Goal: Transaction & Acquisition: Download file/media

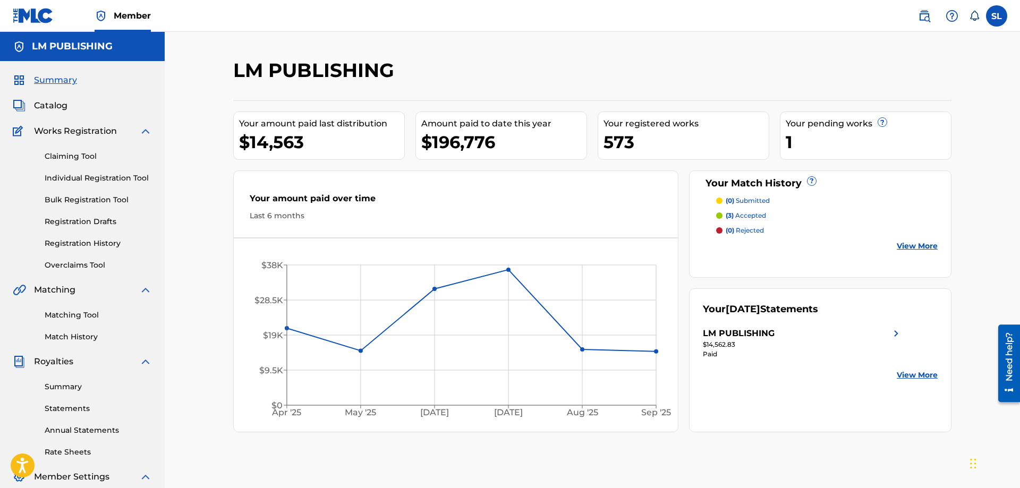
click at [86, 413] on link "Statements" at bounding box center [98, 408] width 107 height 11
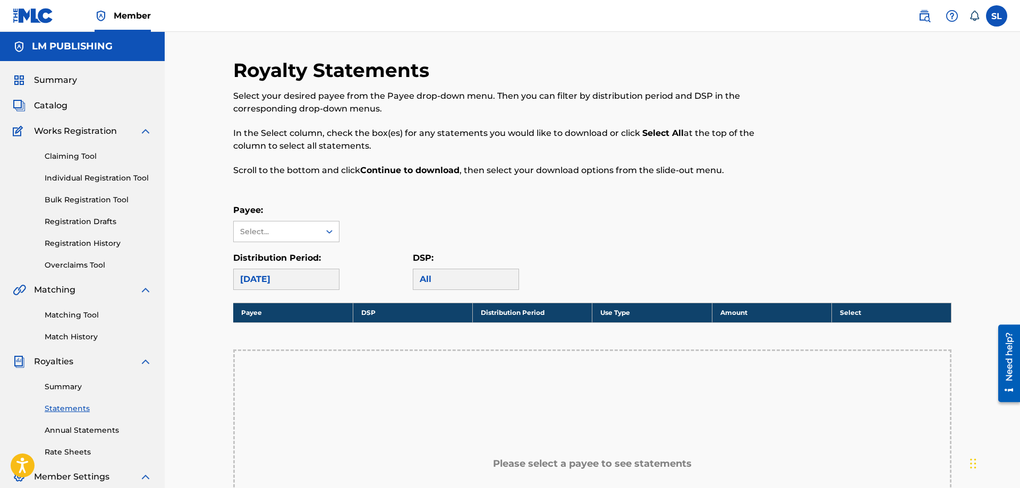
click at [636, 238] on div "Payee: Select..." at bounding box center [592, 223] width 718 height 38
click at [321, 229] on div at bounding box center [329, 231] width 19 height 19
click at [309, 254] on div "LM PUBLISHING" at bounding box center [286, 255] width 105 height 27
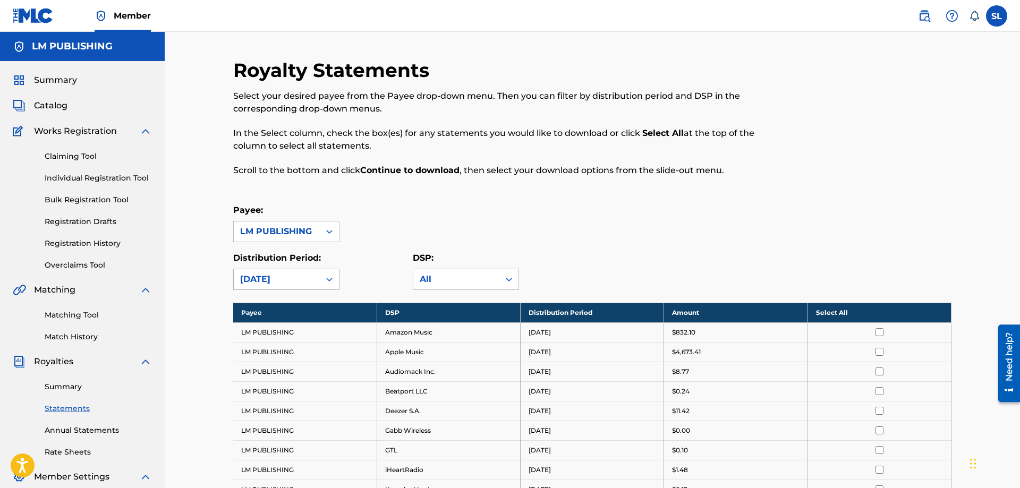
click at [303, 284] on div "[DATE]" at bounding box center [276, 279] width 73 height 13
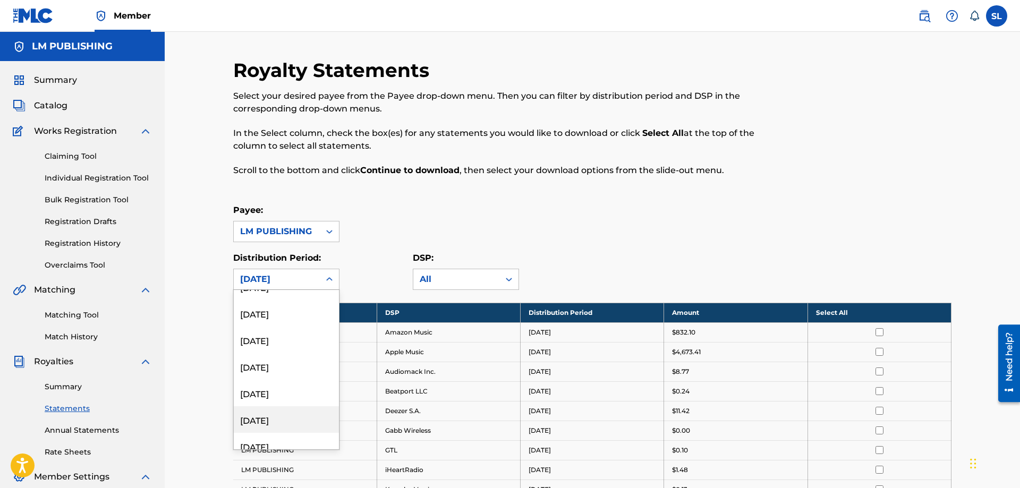
scroll to position [182, 0]
click at [286, 340] on div "[DATE]" at bounding box center [286, 334] width 105 height 27
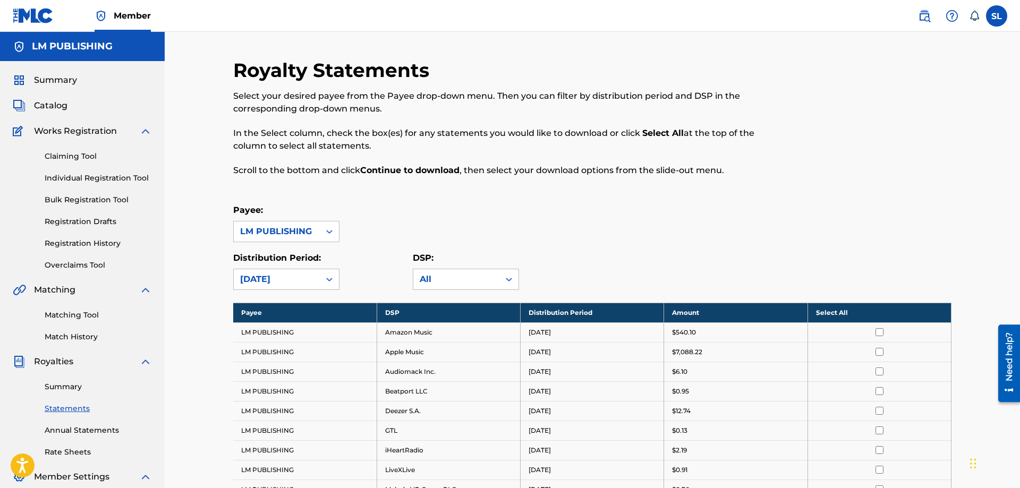
click at [288, 274] on div "[DATE]" at bounding box center [276, 279] width 73 height 13
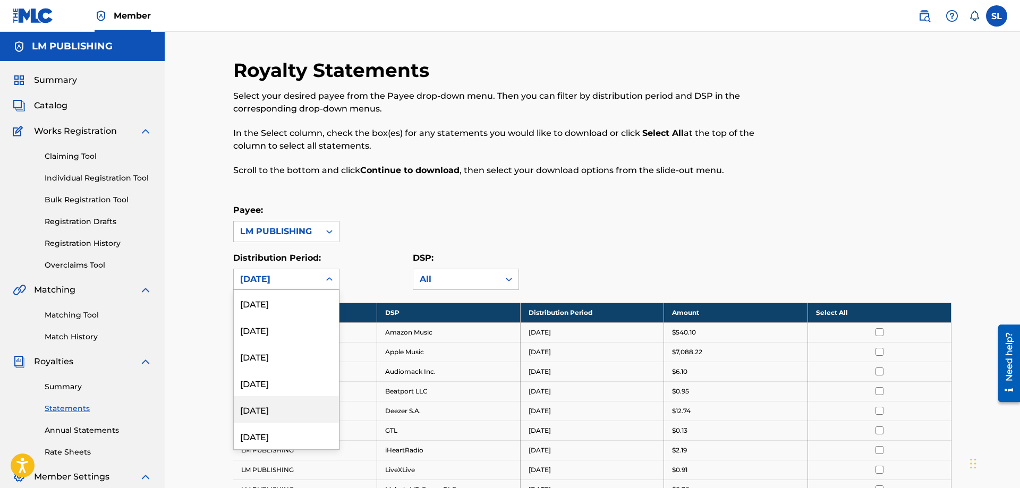
scroll to position [61, 0]
click at [279, 403] on div "[DATE]" at bounding box center [286, 402] width 105 height 27
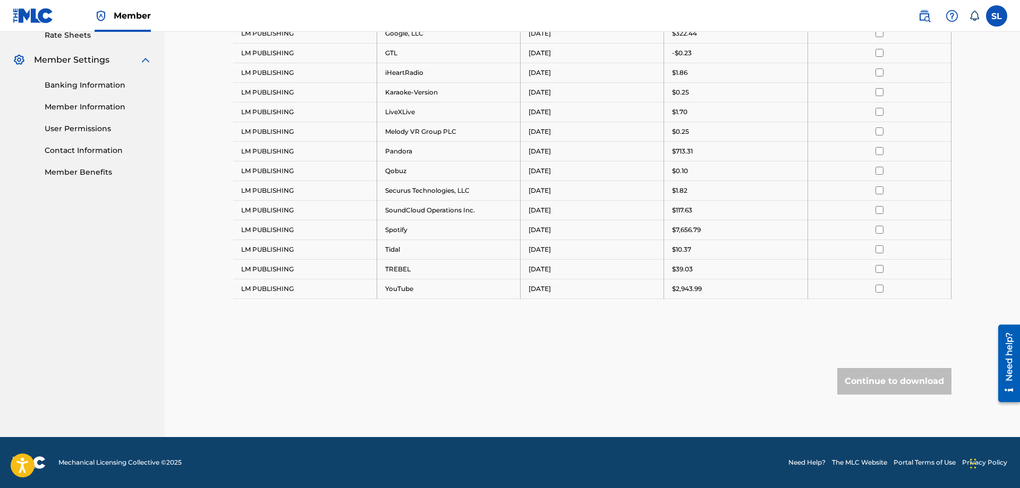
scroll to position [92, 0]
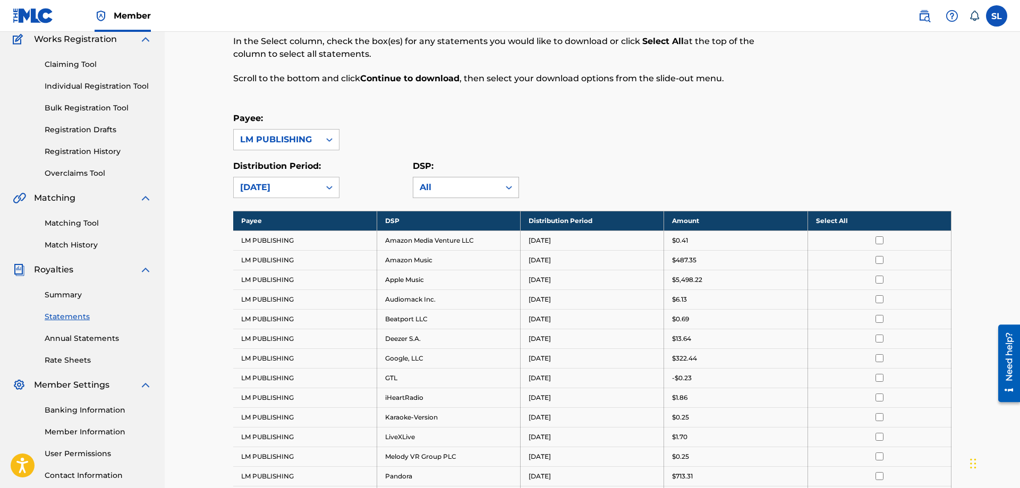
click at [439, 193] on div "All" at bounding box center [456, 187] width 73 height 13
click at [793, 116] on div "Payee: LM PUBLISHING" at bounding box center [592, 131] width 718 height 38
click at [335, 142] on div at bounding box center [329, 139] width 19 height 19
click at [509, 129] on div "Payee: 1 result available. Use Up and Down to choose options, press Enter to se…" at bounding box center [592, 131] width 718 height 38
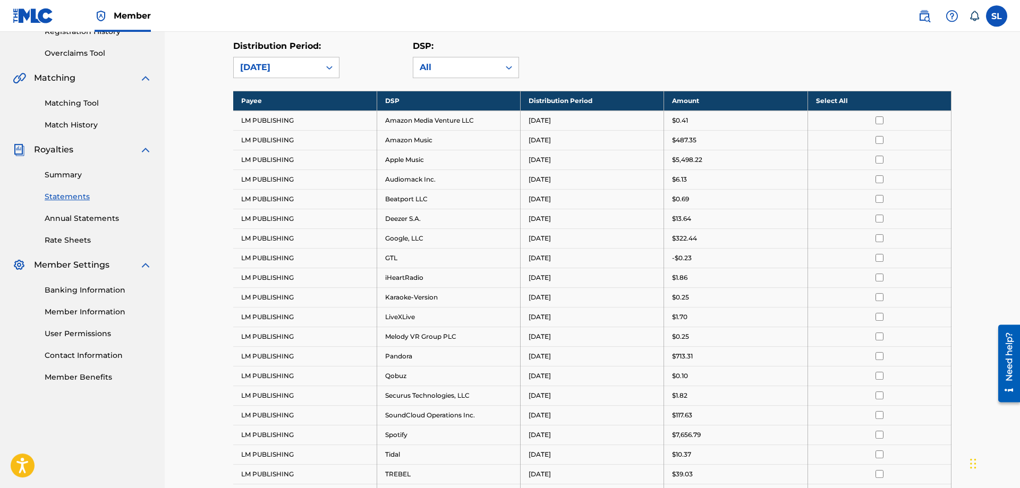
scroll to position [417, 0]
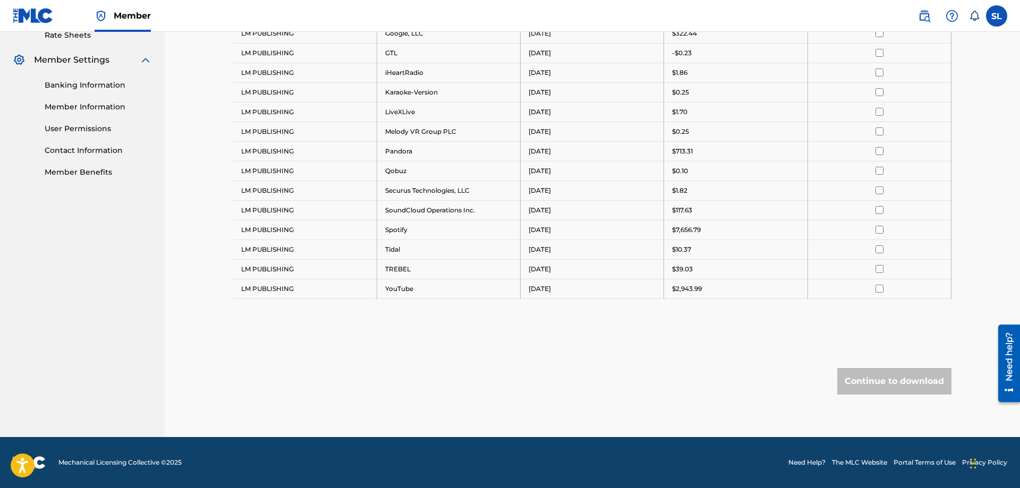
click at [868, 386] on div "Continue to download" at bounding box center [894, 381] width 114 height 27
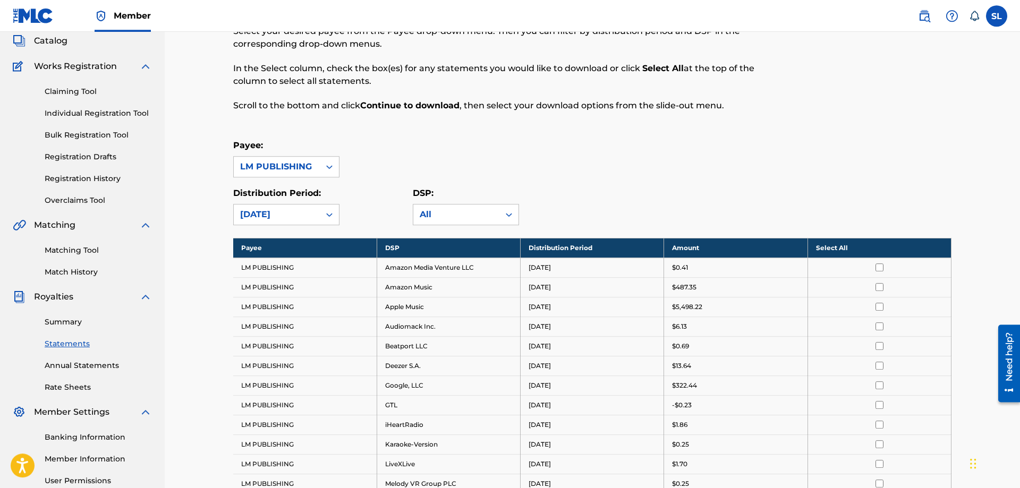
scroll to position [38, 0]
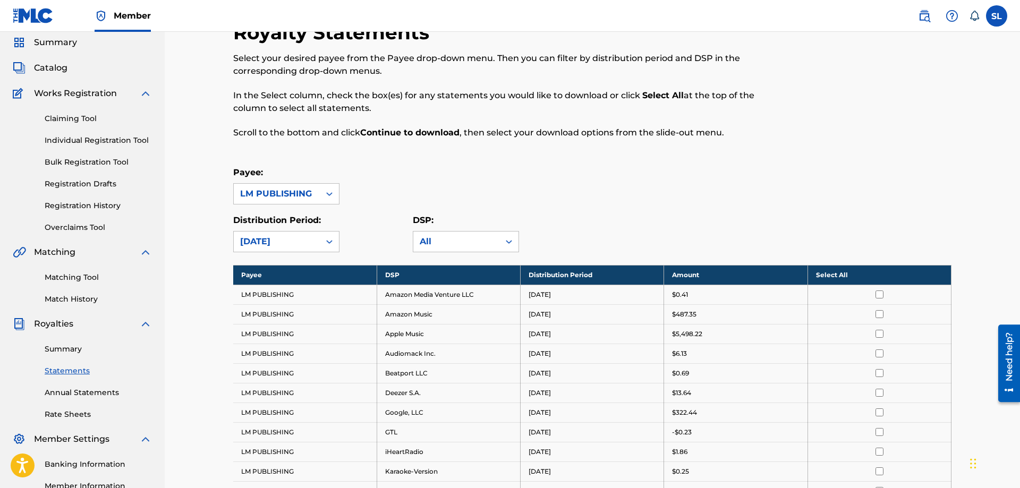
click at [79, 368] on link "Statements" at bounding box center [98, 370] width 107 height 11
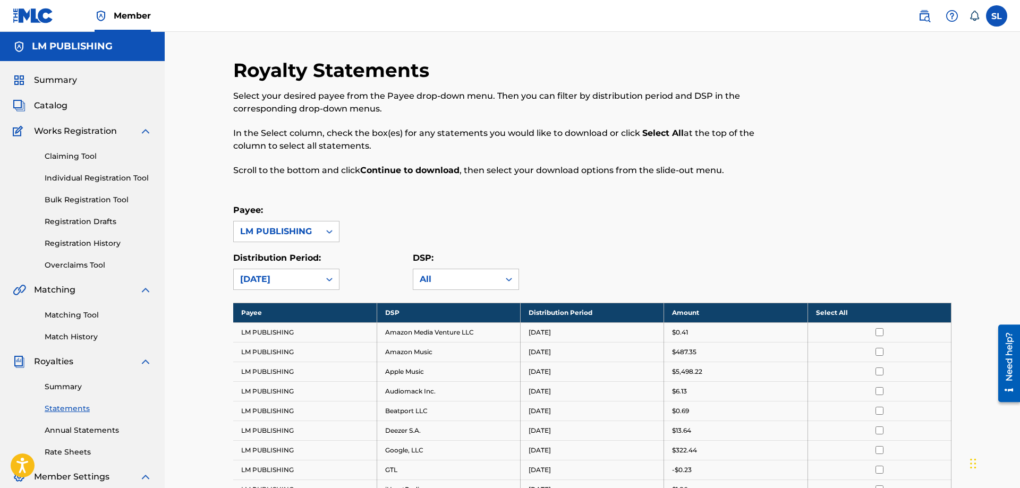
click at [65, 384] on link "Summary" at bounding box center [98, 386] width 107 height 11
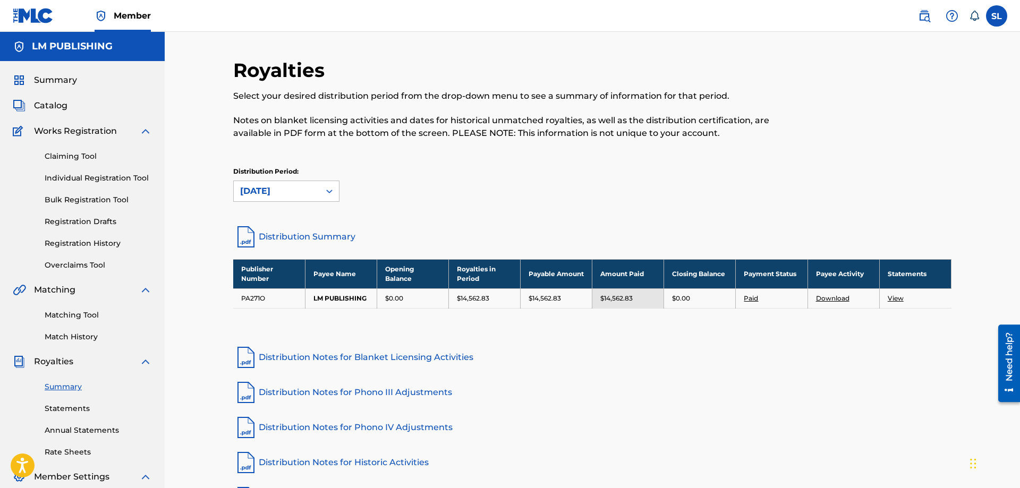
click at [72, 407] on link "Statements" at bounding box center [98, 408] width 107 height 11
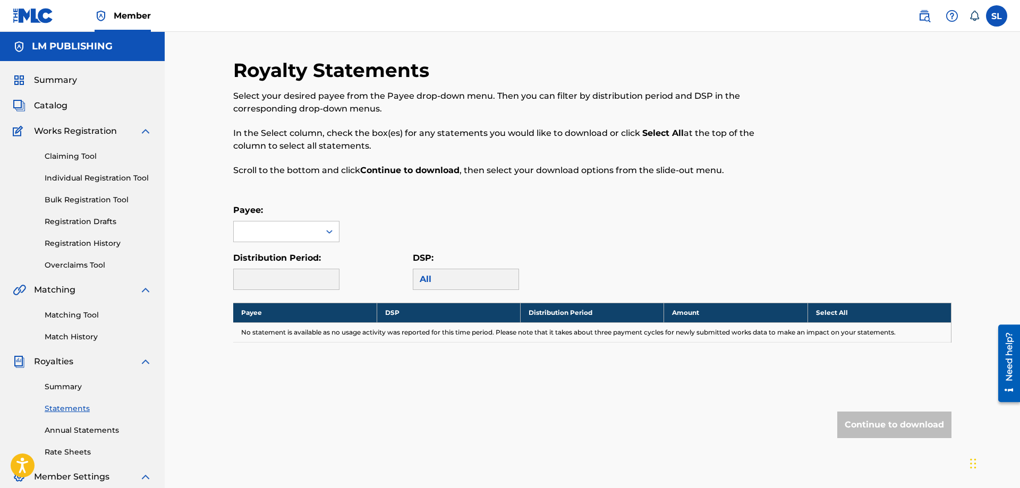
click at [297, 275] on div at bounding box center [286, 279] width 106 height 21
click at [301, 234] on div at bounding box center [277, 231] width 86 height 20
click at [295, 255] on div "LM PUBLISHING" at bounding box center [286, 255] width 105 height 27
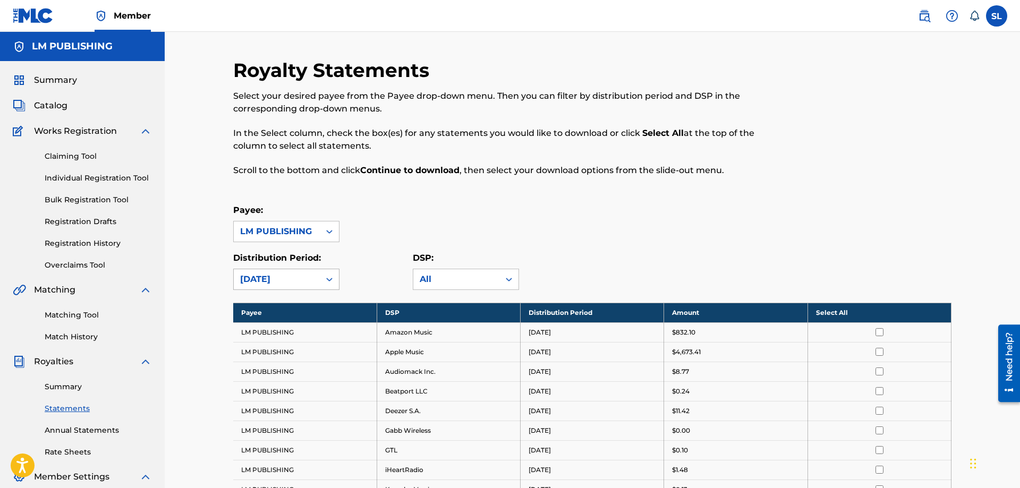
click at [283, 279] on div "[DATE]" at bounding box center [276, 279] width 73 height 13
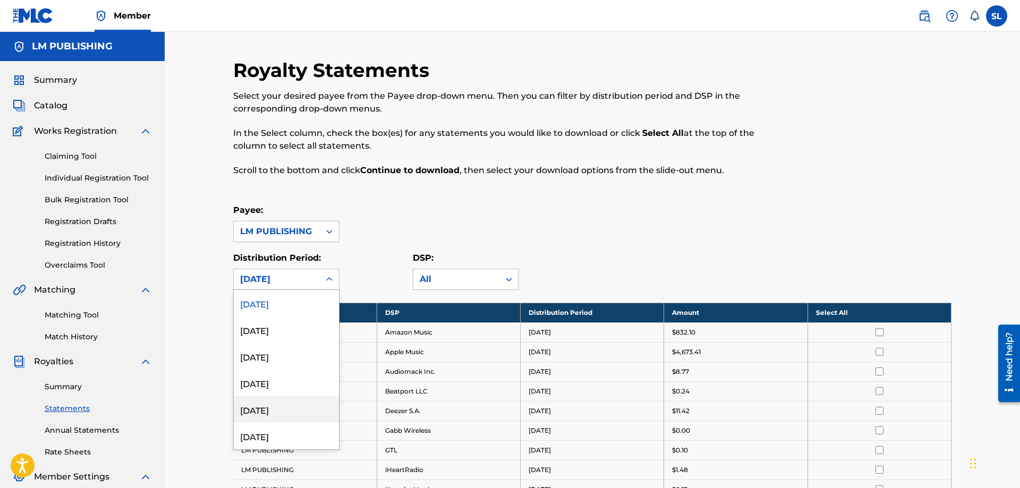
scroll to position [61, 0]
click at [288, 404] on div "[DATE]" at bounding box center [286, 402] width 105 height 27
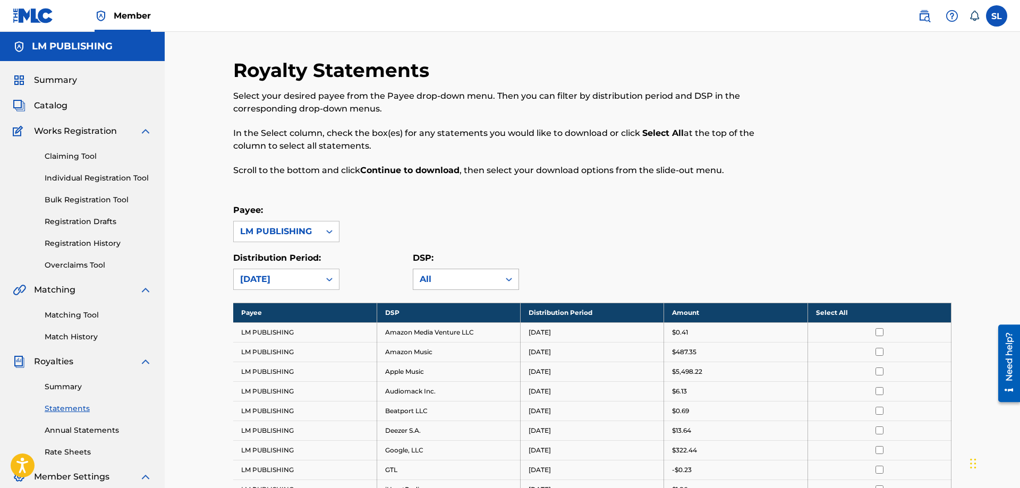
click at [487, 279] on div "All" at bounding box center [456, 279] width 73 height 13
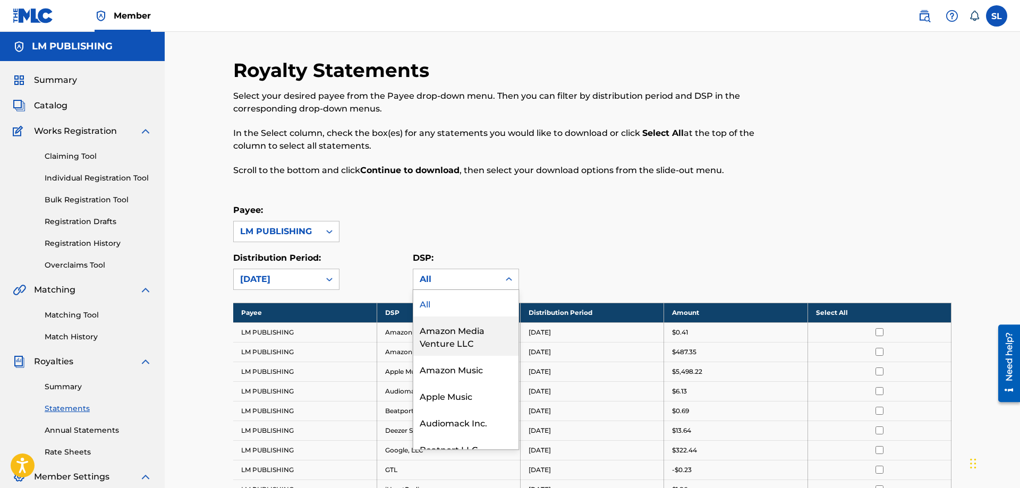
click at [465, 333] on div "Amazon Media Venture LLC" at bounding box center [465, 336] width 105 height 39
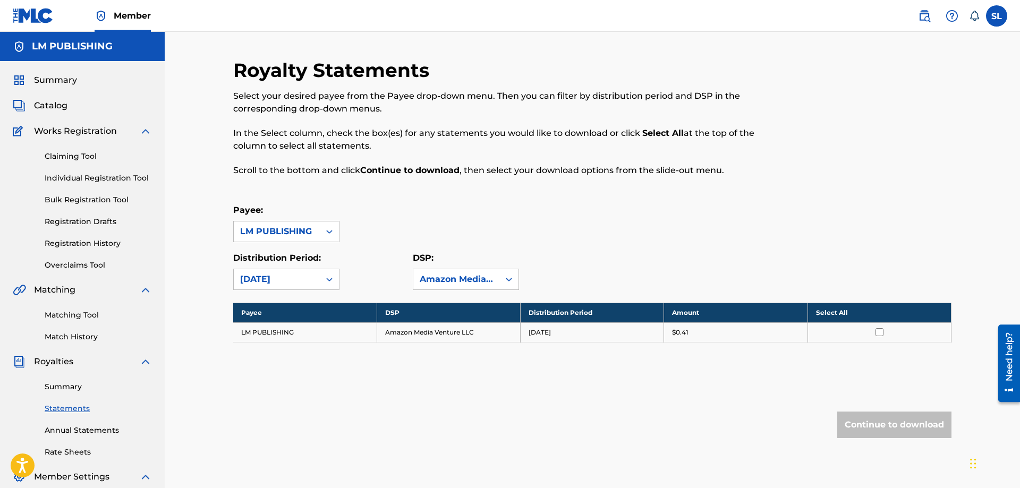
click at [467, 288] on div "Amazon Media Venture LLC" at bounding box center [456, 279] width 86 height 20
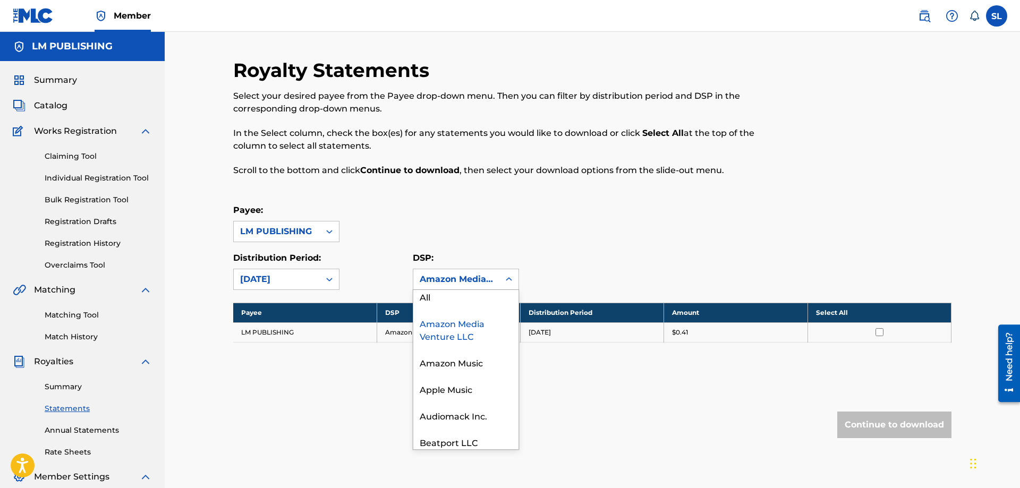
scroll to position [0, 0]
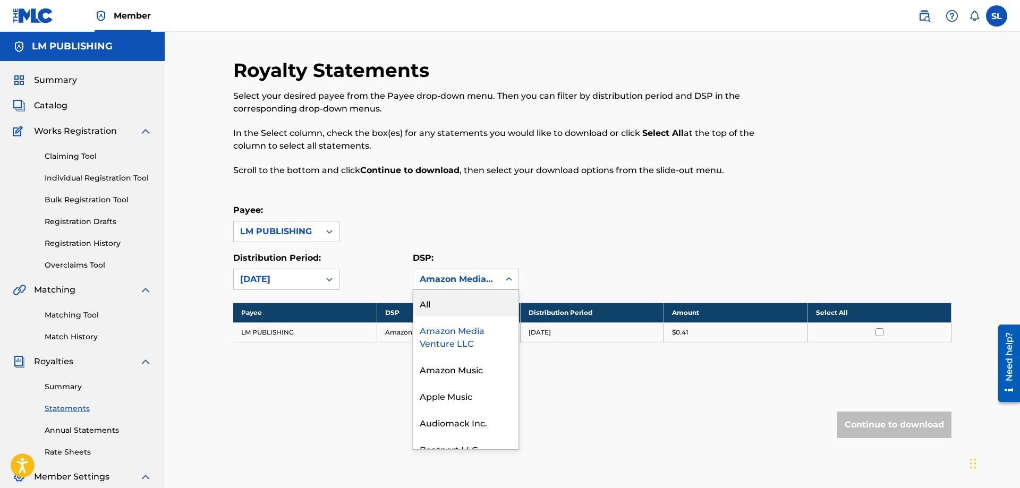
click at [443, 304] on div "All" at bounding box center [465, 303] width 105 height 27
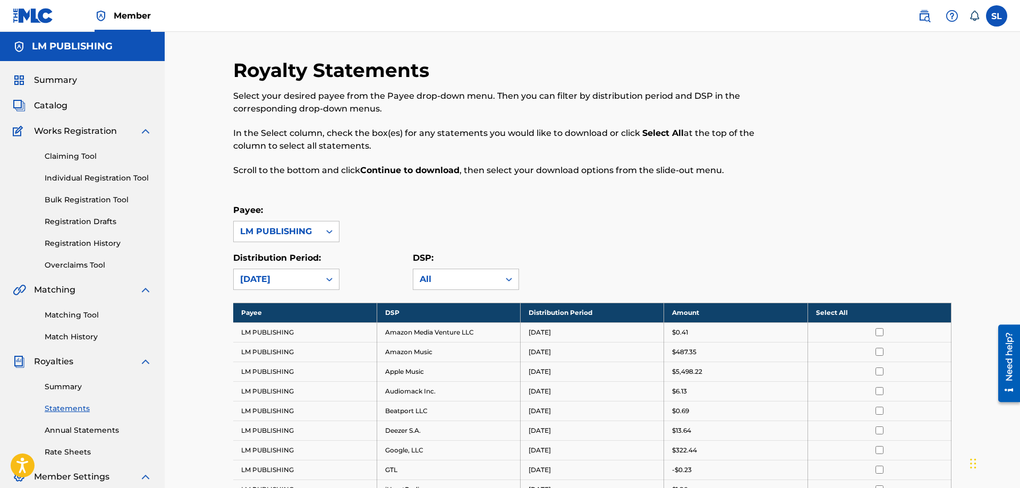
click at [879, 334] on input "checkbox" at bounding box center [879, 332] width 8 height 8
click at [879, 350] on input "checkbox" at bounding box center [879, 352] width 8 height 8
click at [880, 374] on input "checkbox" at bounding box center [879, 372] width 8 height 8
click at [882, 395] on input "checkbox" at bounding box center [879, 391] width 8 height 8
click at [880, 409] on input "checkbox" at bounding box center [879, 411] width 8 height 8
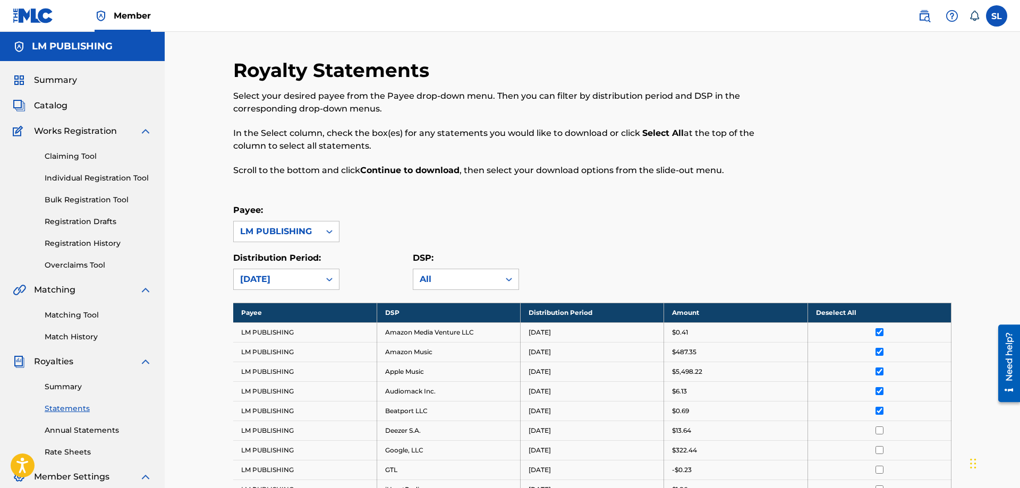
click at [880, 426] on td at bounding box center [878, 431] width 143 height 20
click at [880, 432] on input "checkbox" at bounding box center [879, 431] width 8 height 8
click at [880, 452] on input "checkbox" at bounding box center [879, 450] width 8 height 8
click at [880, 471] on input "checkbox" at bounding box center [879, 470] width 8 height 8
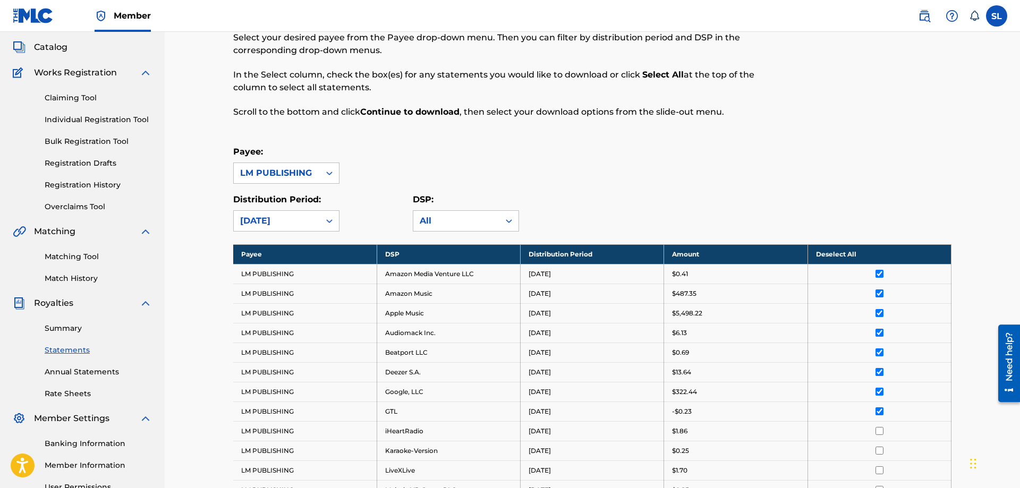
scroll to position [108, 0]
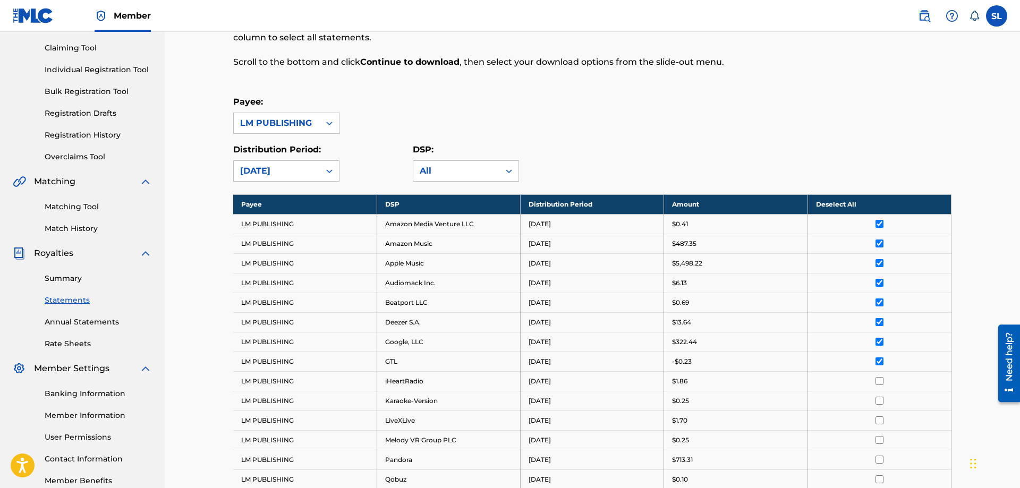
click at [881, 381] on input "checkbox" at bounding box center [879, 381] width 8 height 8
click at [878, 401] on input "checkbox" at bounding box center [879, 401] width 8 height 8
click at [880, 422] on input "checkbox" at bounding box center [879, 420] width 8 height 8
click at [881, 439] on input "checkbox" at bounding box center [879, 440] width 8 height 8
click at [880, 464] on td at bounding box center [878, 460] width 143 height 20
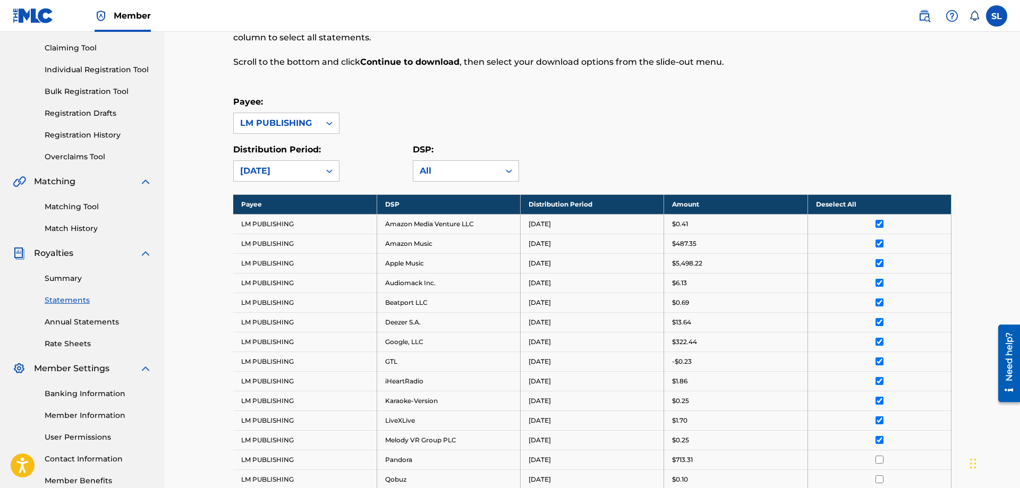
click at [880, 480] on input "checkbox" at bounding box center [879, 479] width 8 height 8
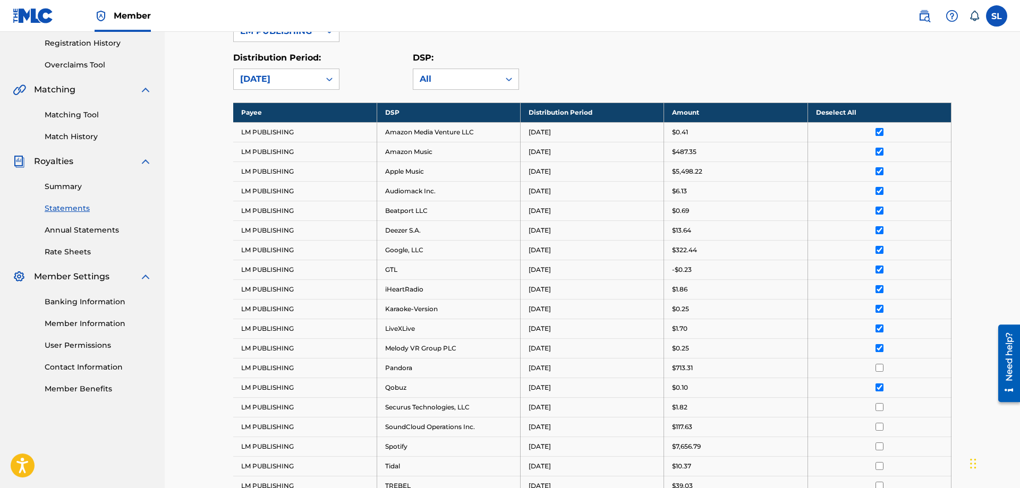
scroll to position [217, 0]
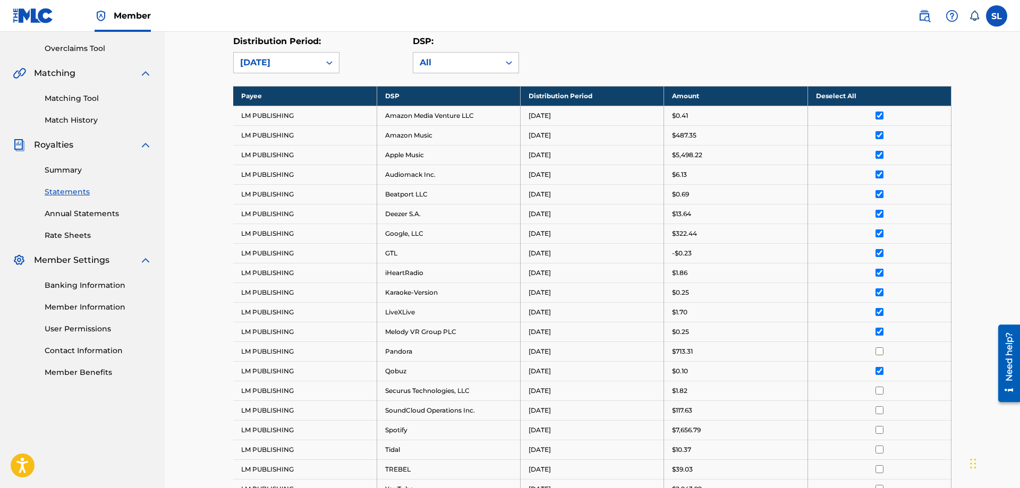
click at [881, 354] on input "checkbox" at bounding box center [879, 351] width 8 height 8
click at [881, 389] on input "checkbox" at bounding box center [879, 391] width 8 height 8
drag, startPoint x: 880, startPoint y: 413, endPoint x: 881, endPoint y: 426, distance: 12.8
click at [880, 414] on td at bounding box center [878, 410] width 143 height 20
click at [880, 432] on input "checkbox" at bounding box center [879, 430] width 8 height 8
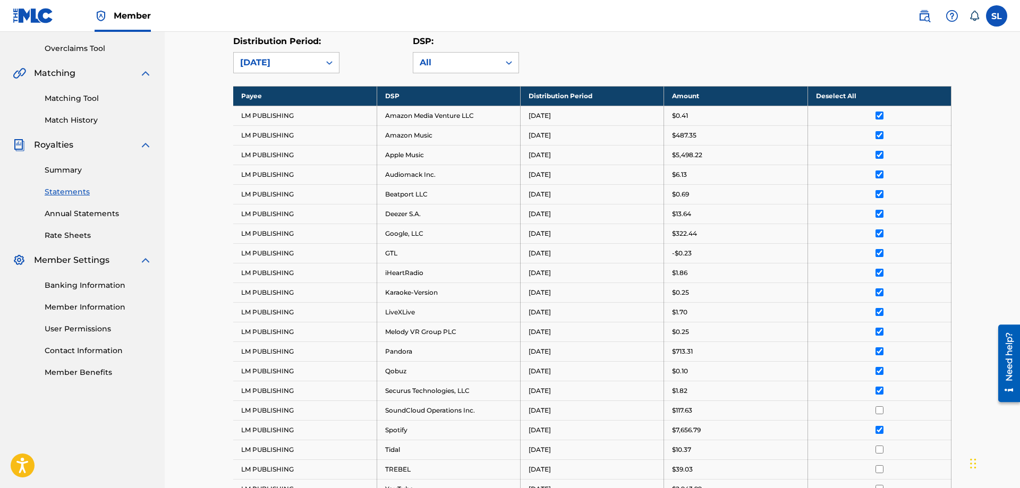
click at [880, 410] on input "checkbox" at bounding box center [879, 410] width 8 height 8
drag, startPoint x: 880, startPoint y: 445, endPoint x: 880, endPoint y: 460, distance: 15.4
click at [880, 446] on td at bounding box center [878, 450] width 143 height 20
click at [879, 450] on input "checkbox" at bounding box center [879, 450] width 8 height 8
click at [880, 470] on input "checkbox" at bounding box center [879, 469] width 8 height 8
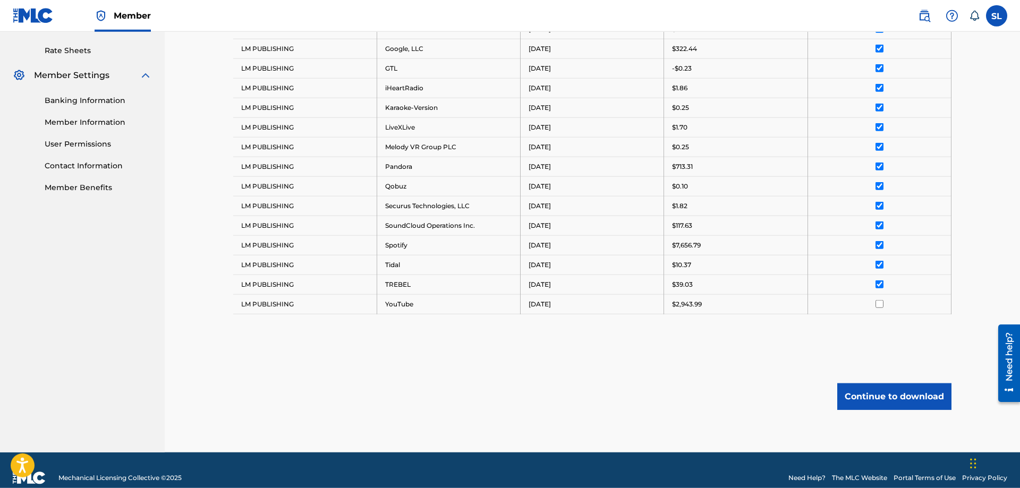
scroll to position [417, 0]
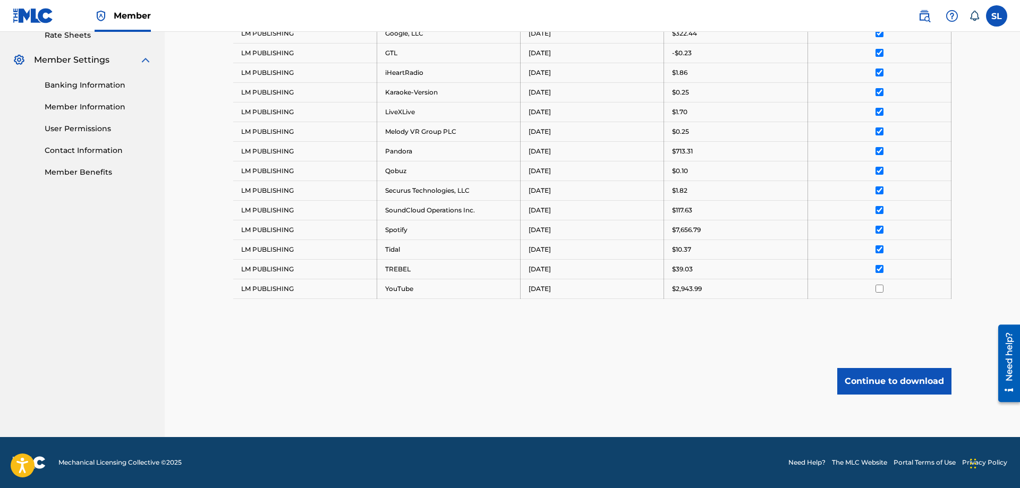
click at [880, 293] on td at bounding box center [878, 289] width 143 height 20
click at [881, 292] on input "checkbox" at bounding box center [879, 289] width 8 height 8
click at [879, 376] on button "Continue to download" at bounding box center [894, 381] width 114 height 27
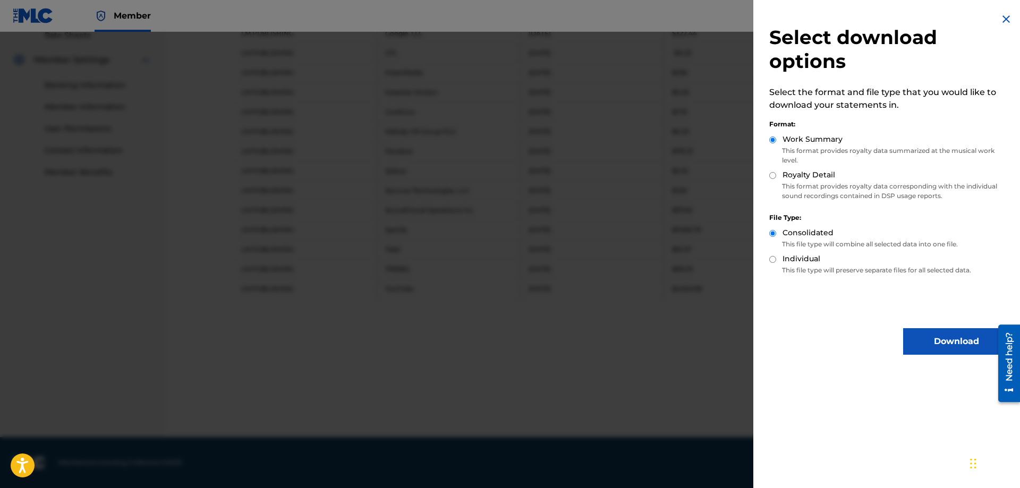
click at [943, 335] on button "Download" at bounding box center [956, 341] width 106 height 27
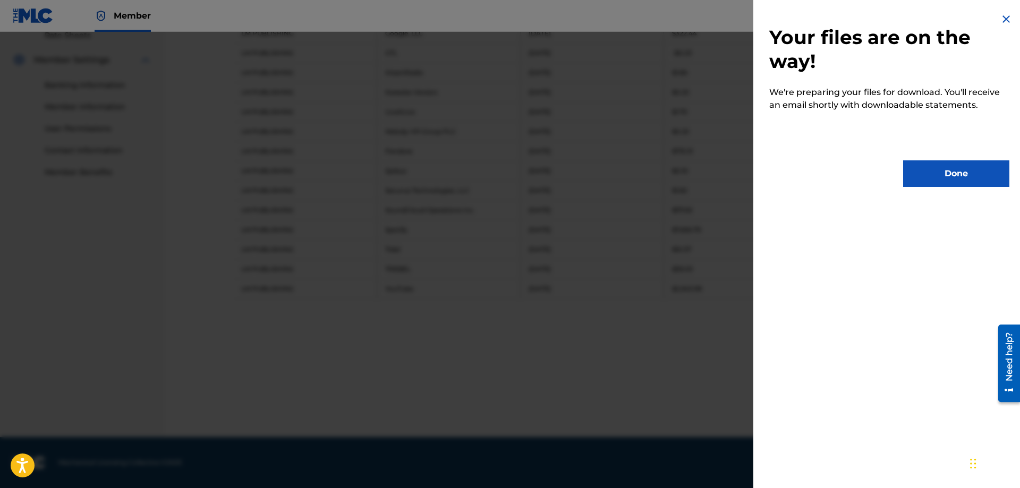
click at [918, 180] on button "Done" at bounding box center [956, 173] width 106 height 27
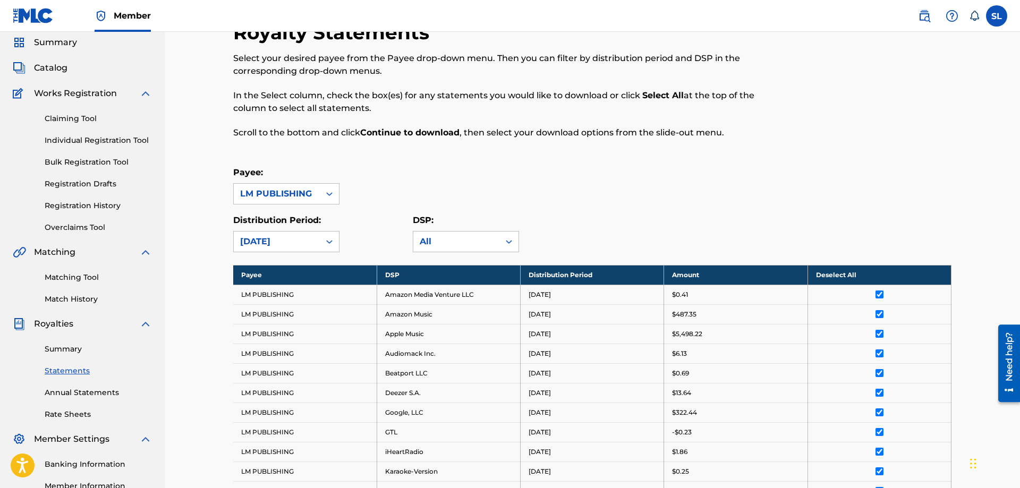
scroll to position [0, 0]
